Goal: Information Seeking & Learning: Learn about a topic

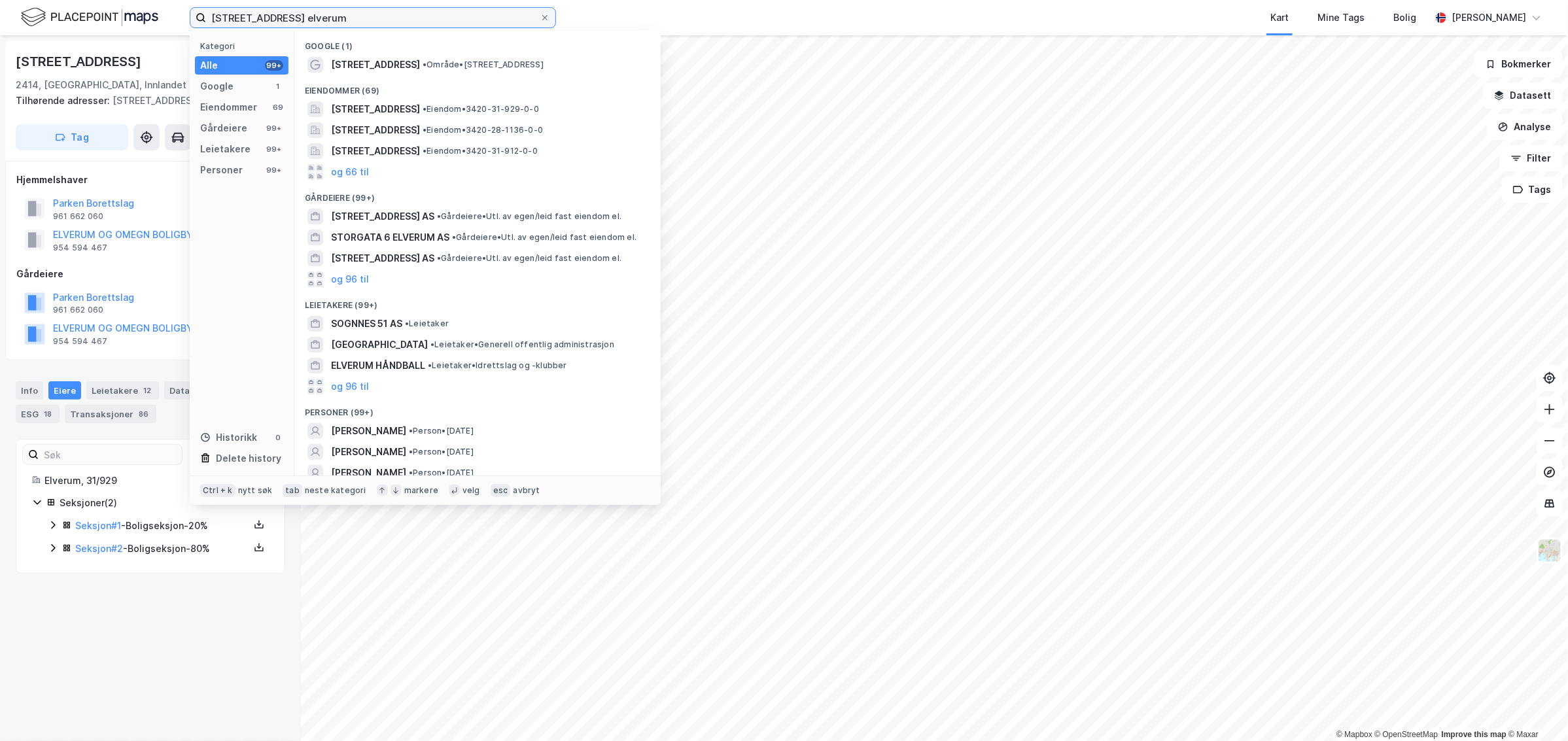
drag, startPoint x: 303, startPoint y: 15, endPoint x: 164, endPoint y: 28, distance: 139.6
click at [164, 28] on div "storgata 51 elverum Kategori Alle 99+ Google 1 Eiendommer 69 Gårdeiere 99+ Leie…" at bounding box center [784, 17] width 1568 height 35
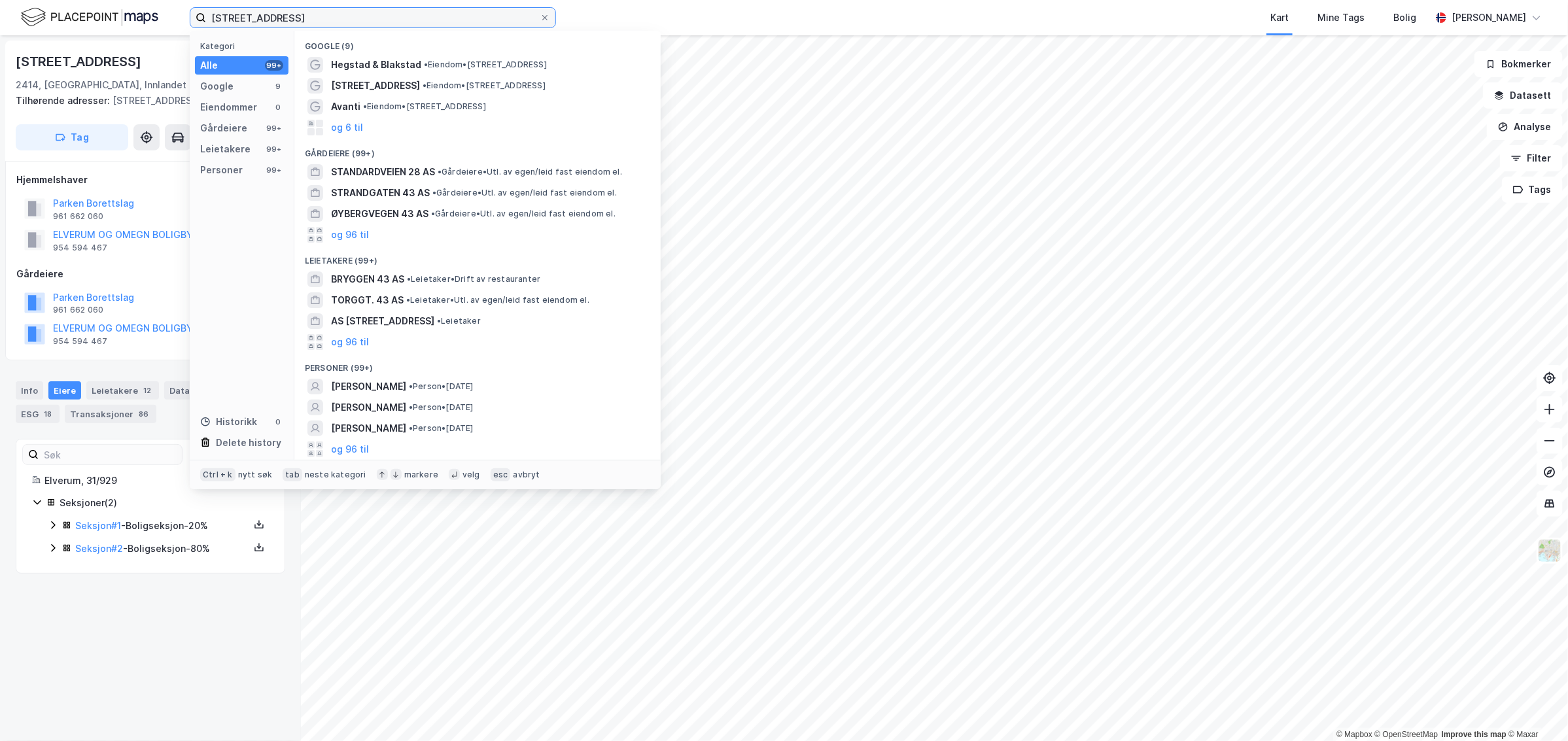
click at [231, 15] on input "stabdardveien 43 trondheim" at bounding box center [373, 17] width 334 height 20
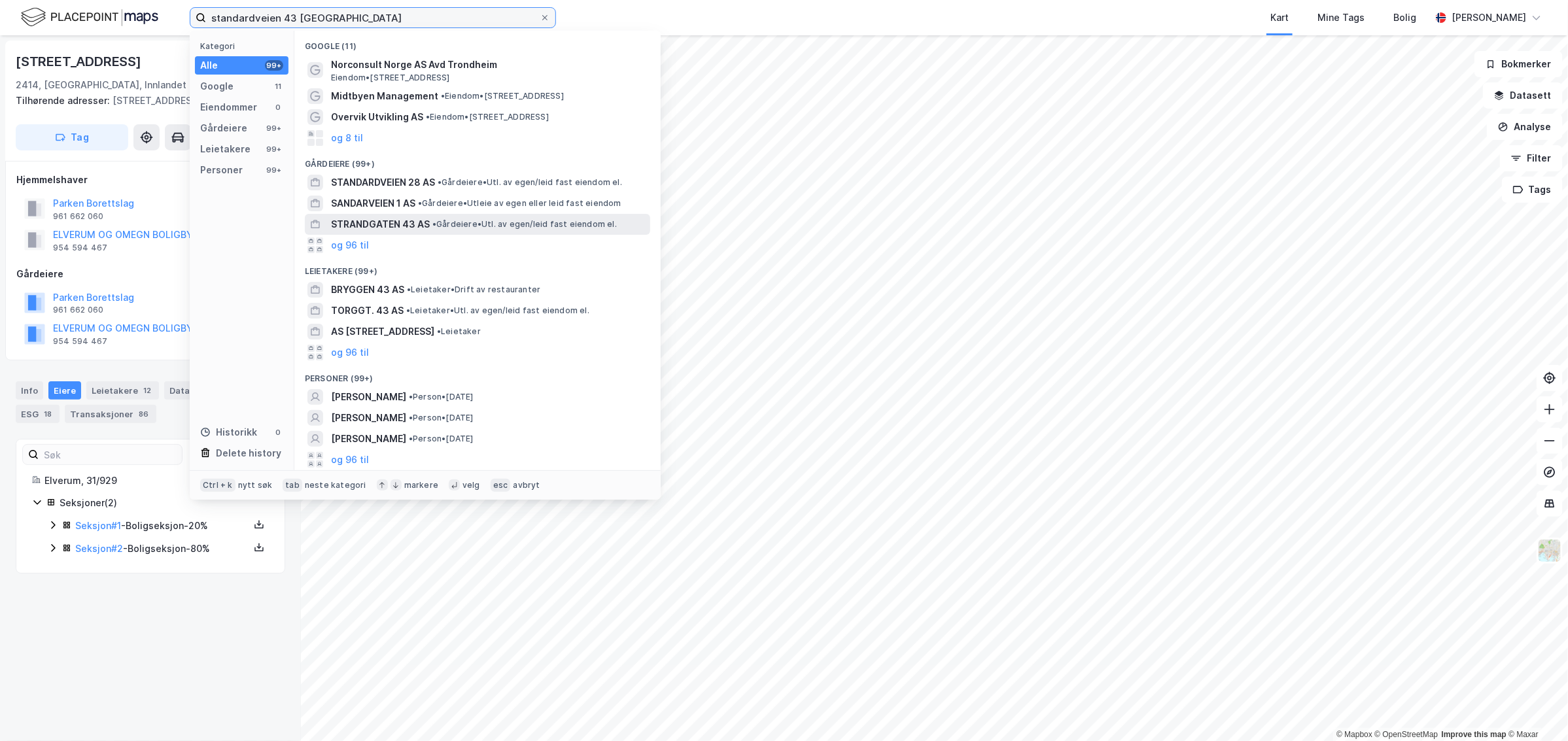
type input "standardveien 43 trondheim"
click at [399, 224] on span "STRANDGATEN 43 AS" at bounding box center [381, 224] width 99 height 16
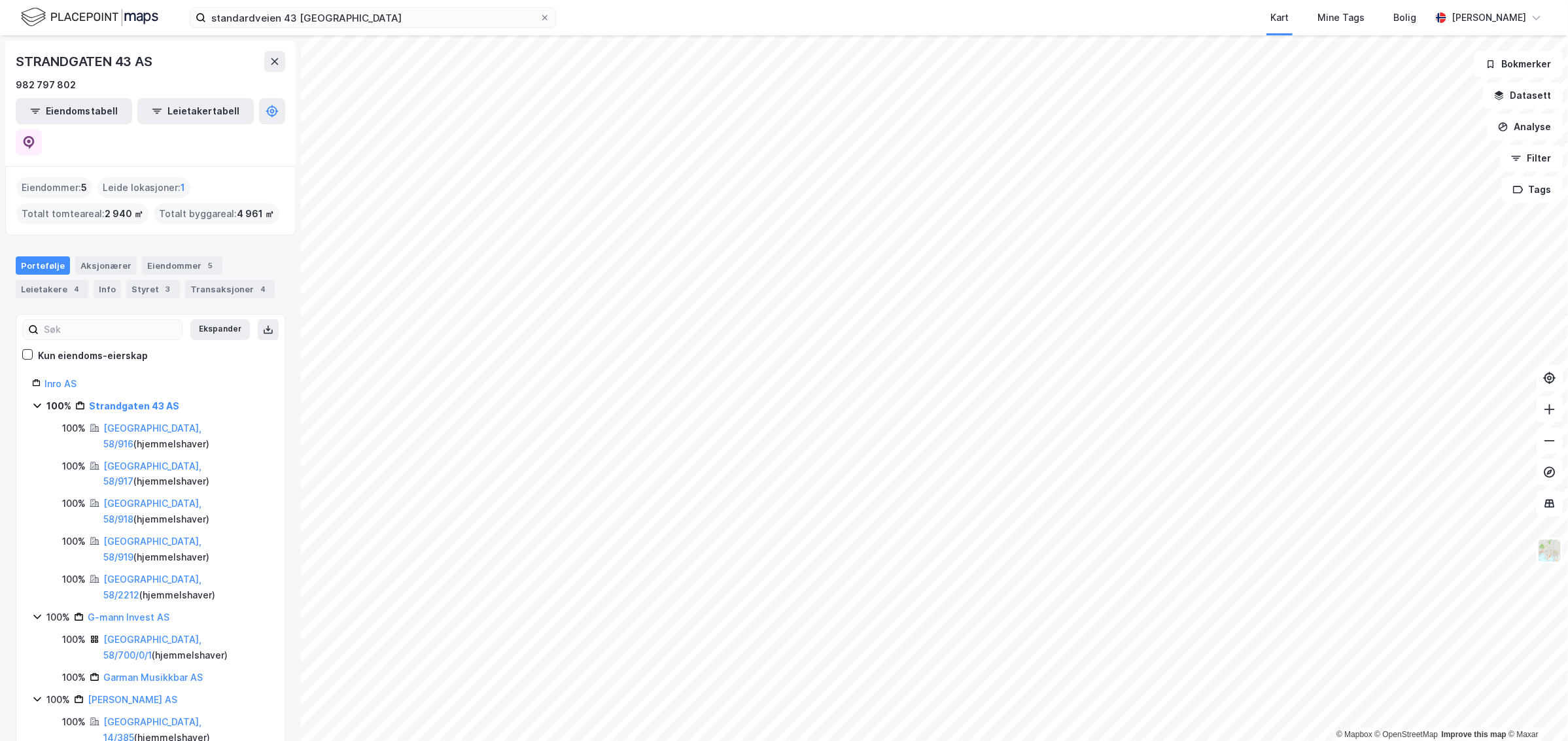
click at [69, 177] on div "Eiendommer : 5" at bounding box center [54, 187] width 76 height 21
click at [73, 177] on div "Eiendommer : 5" at bounding box center [54, 187] width 76 height 21
click at [42, 256] on div "Portefølje" at bounding box center [43, 265] width 54 height 18
click at [42, 280] on div "Leietakere 4" at bounding box center [52, 289] width 73 height 18
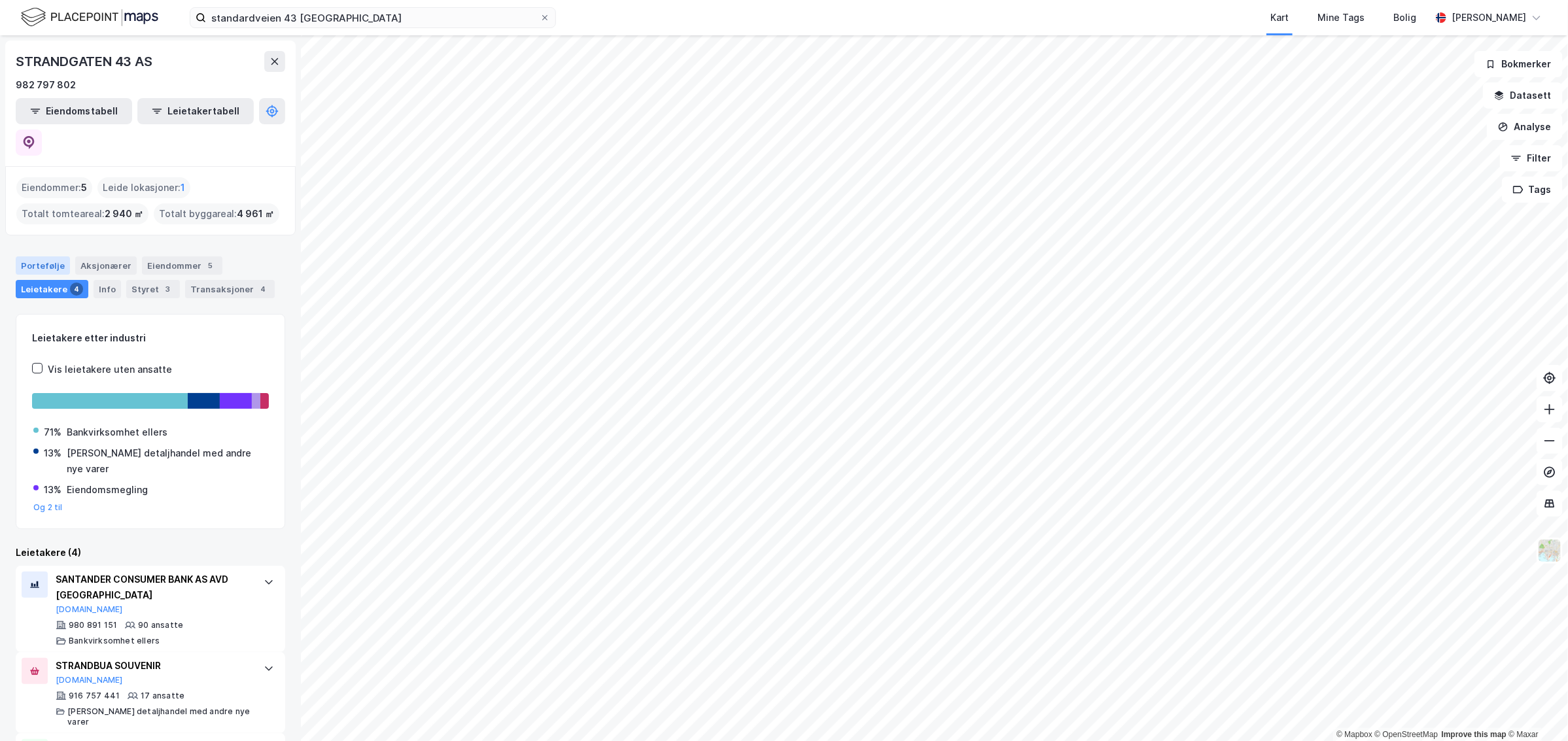
click at [50, 256] on div "Portefølje" at bounding box center [43, 265] width 54 height 18
